Goal: Find specific page/section: Find specific page/section

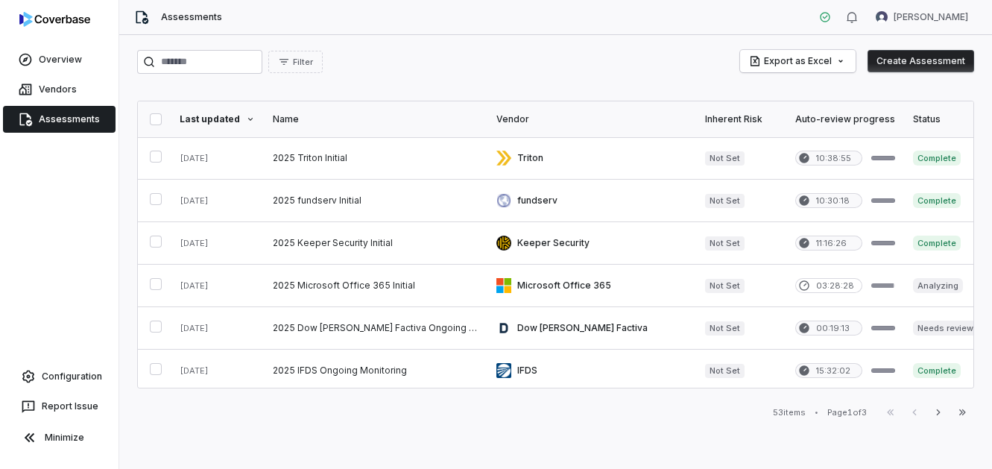
click at [66, 116] on link "Assessments" at bounding box center [59, 119] width 113 height 27
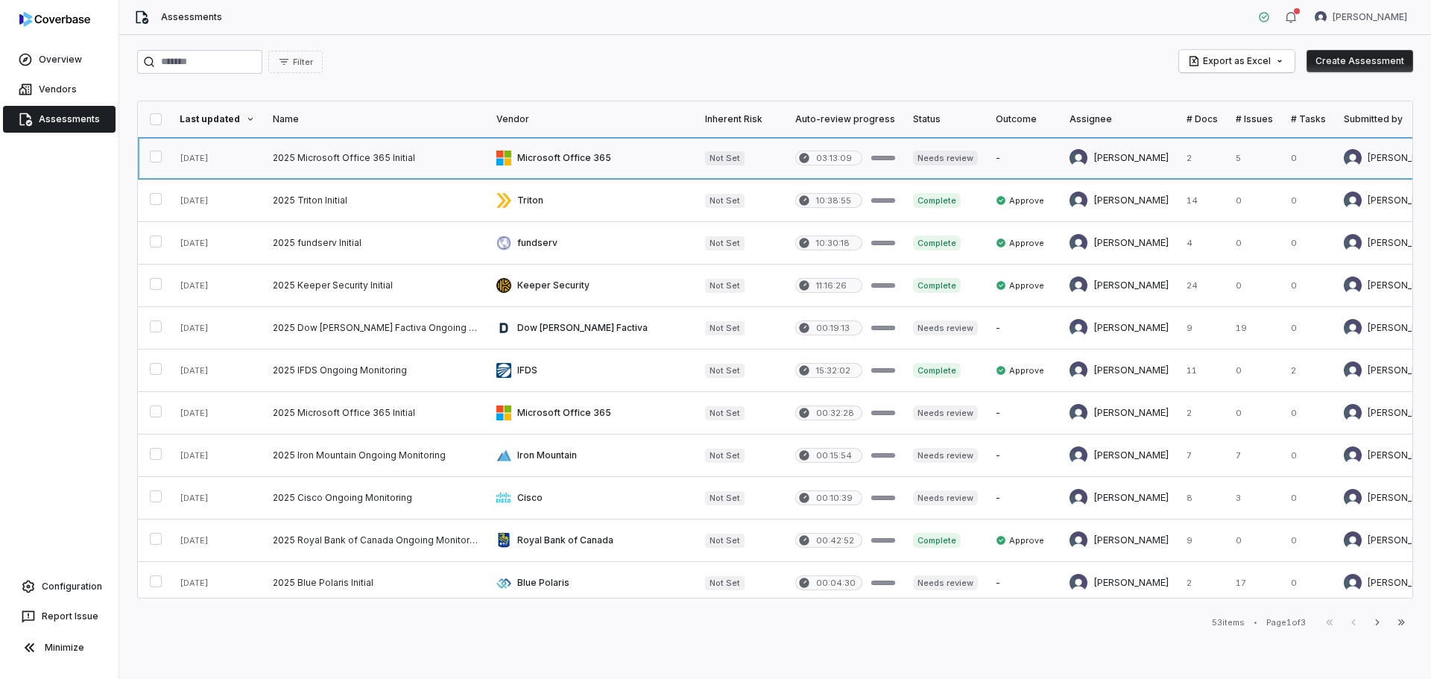
click at [565, 157] on link at bounding box center [591, 158] width 209 height 42
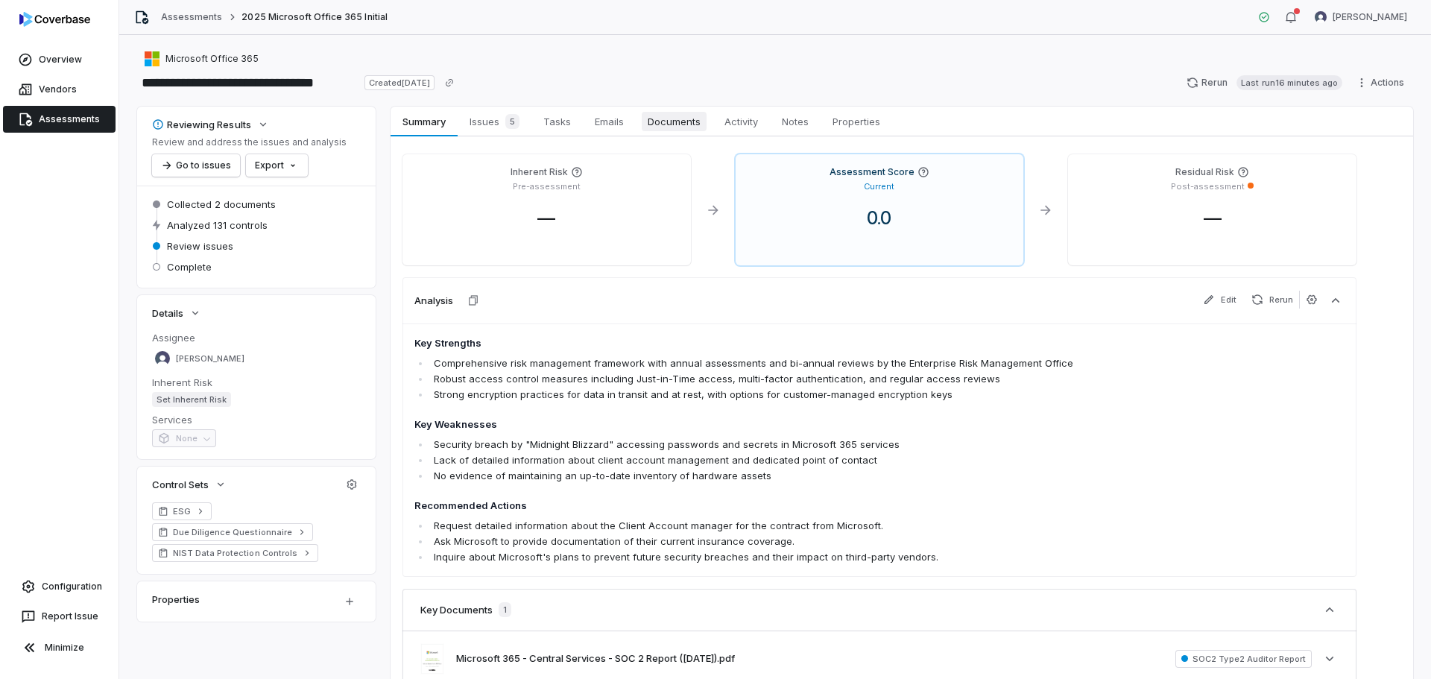
click at [667, 118] on span "Documents" at bounding box center [674, 121] width 65 height 19
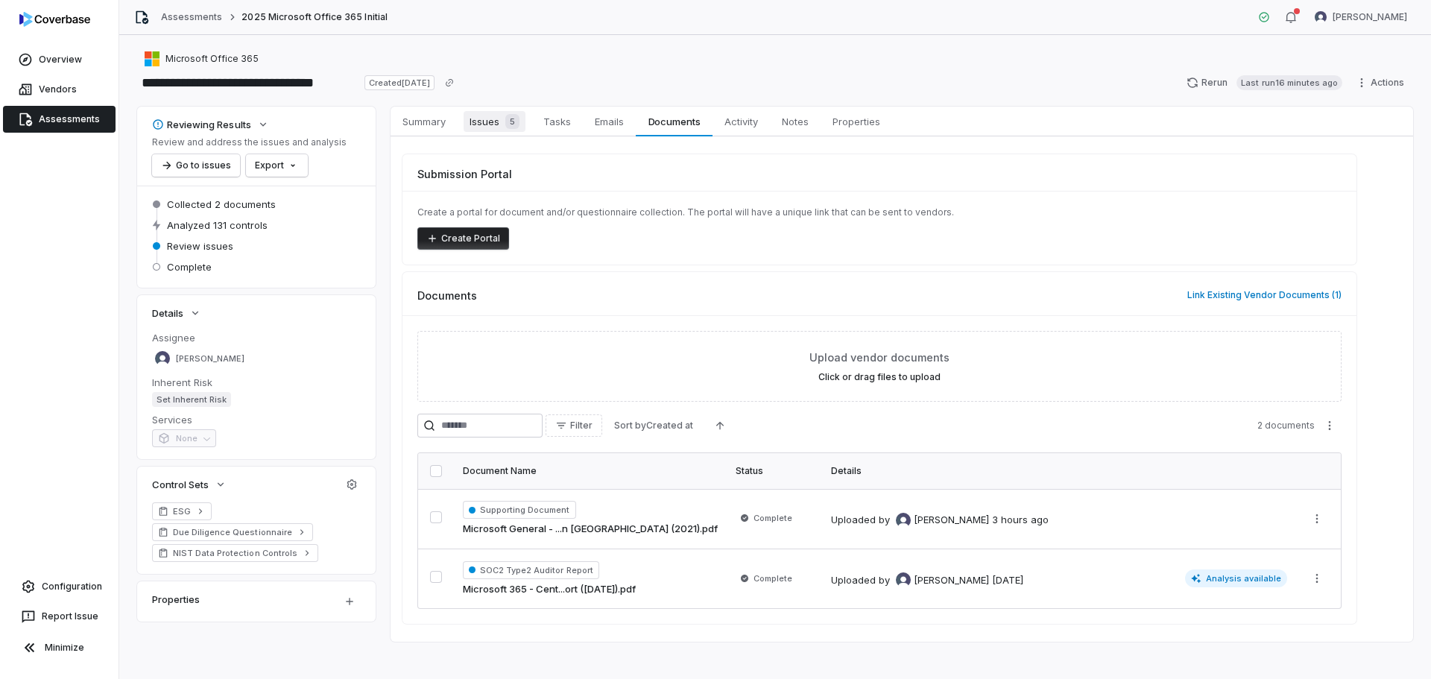
click at [493, 121] on span "Issues 5" at bounding box center [495, 121] width 62 height 21
